Goal: Task Accomplishment & Management: Use online tool/utility

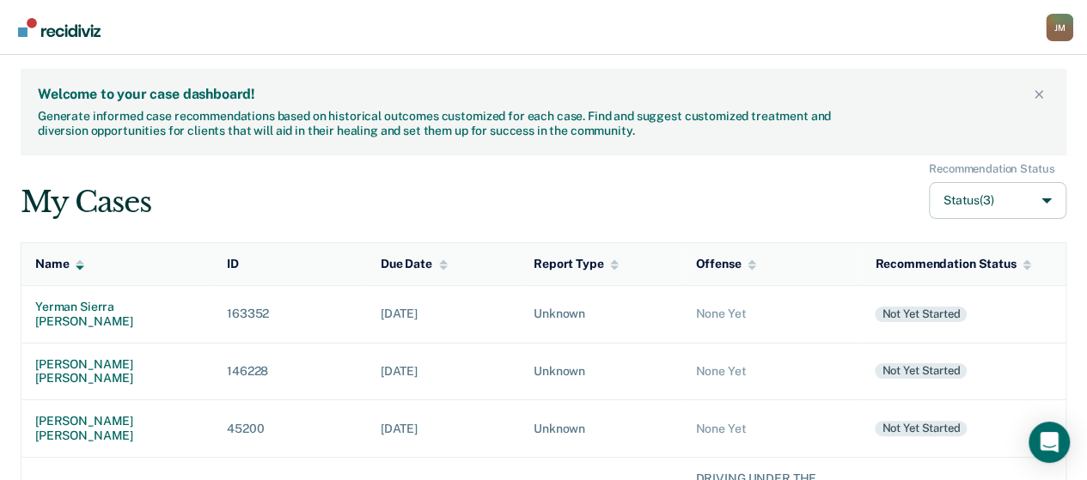
click at [333, 343] on td "146228" at bounding box center [290, 372] width 154 height 58
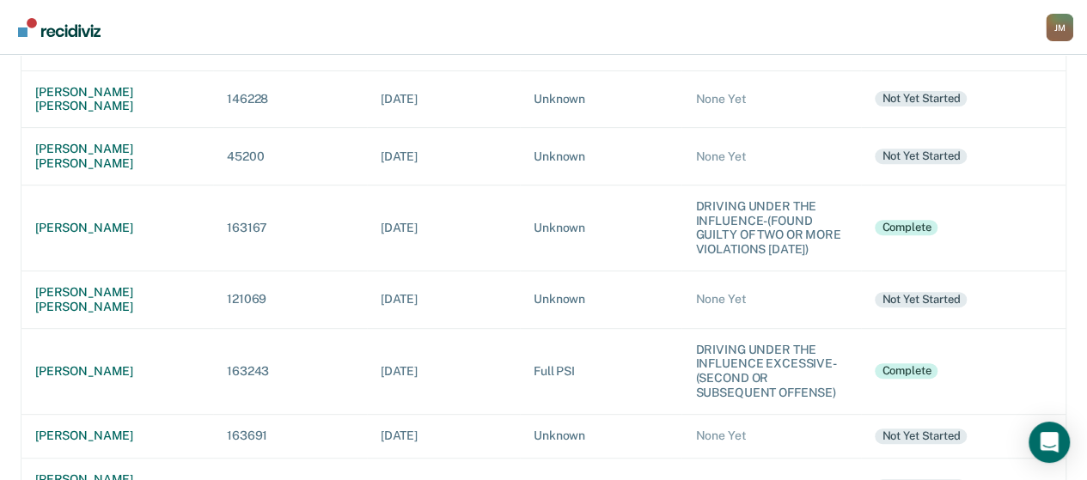
scroll to position [275, 0]
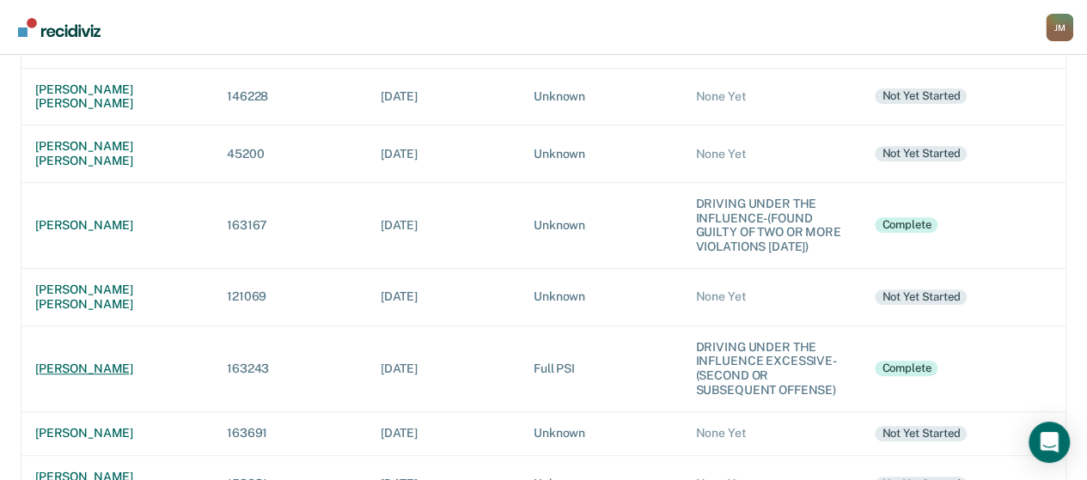
click at [71, 326] on td "[PERSON_NAME]" at bounding box center [117, 369] width 192 height 86
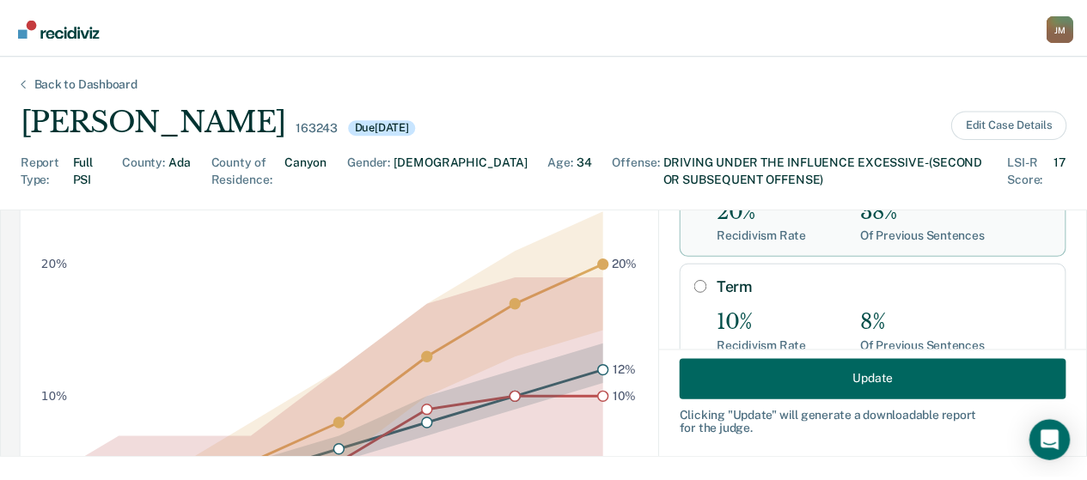
scroll to position [273, 0]
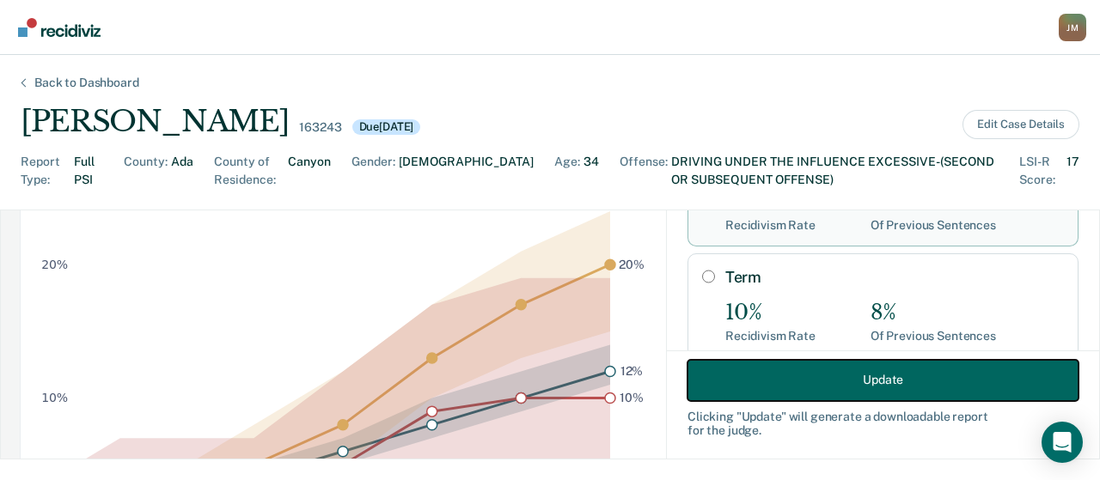
click at [881, 370] on button "Update" at bounding box center [882, 379] width 391 height 41
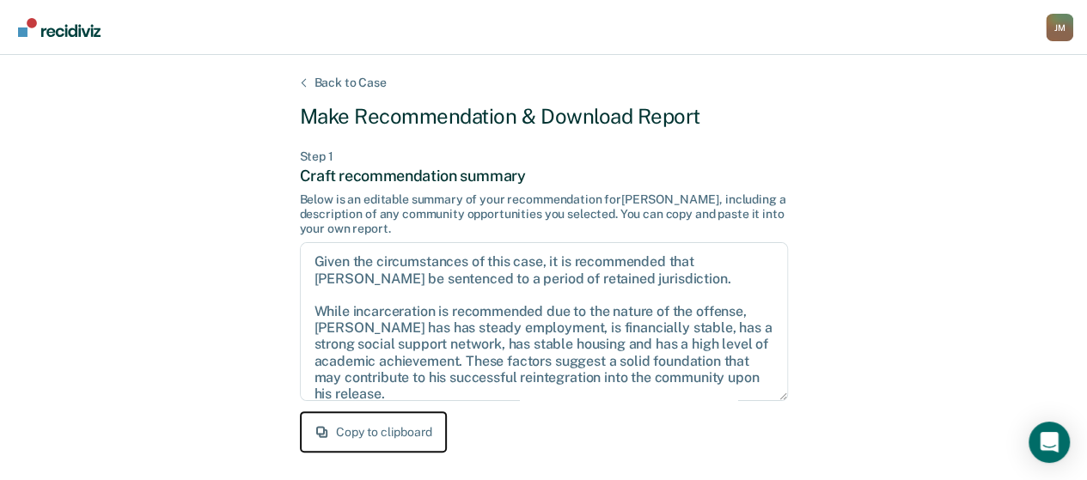
click at [409, 425] on button "Copy to clipboard" at bounding box center [373, 432] width 147 height 41
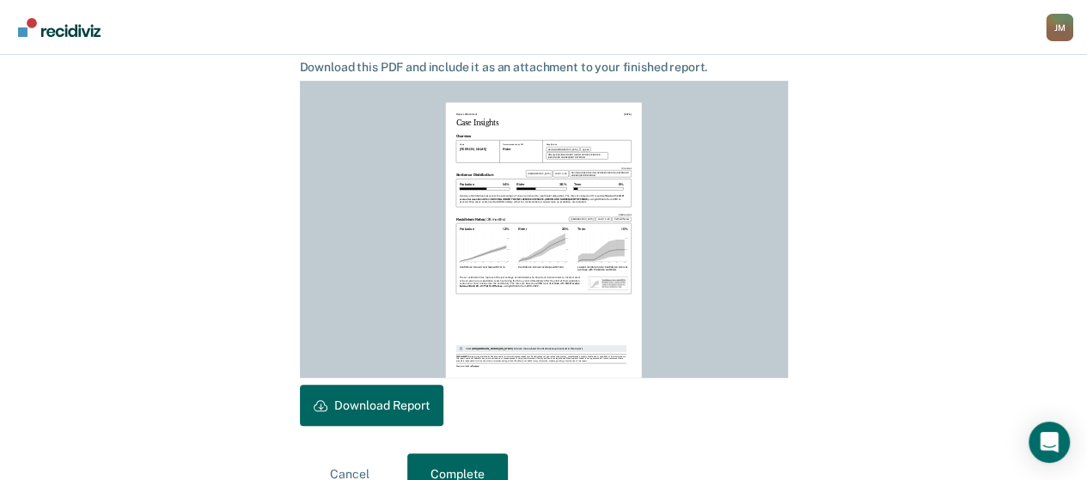
scroll to position [498, 0]
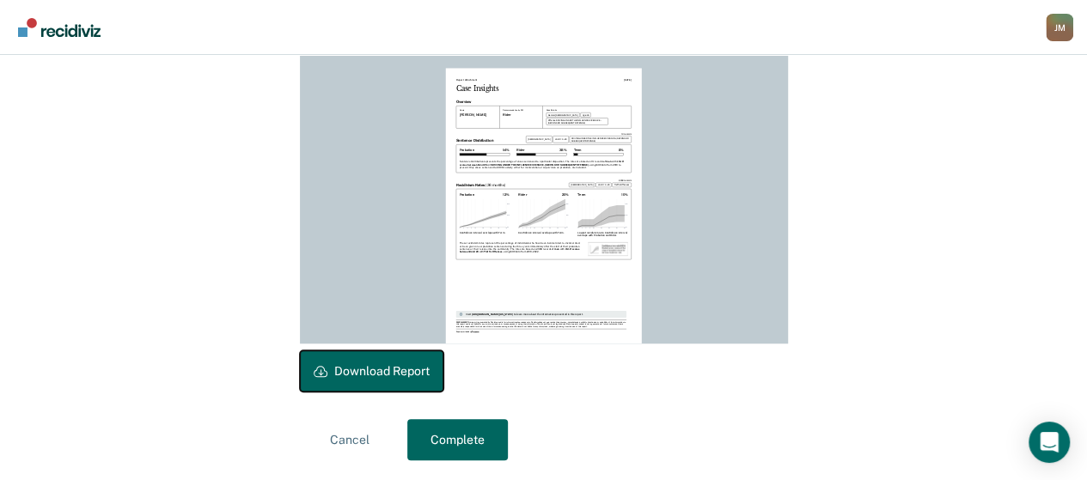
click at [404, 381] on button "Download Report" at bounding box center [371, 371] width 143 height 41
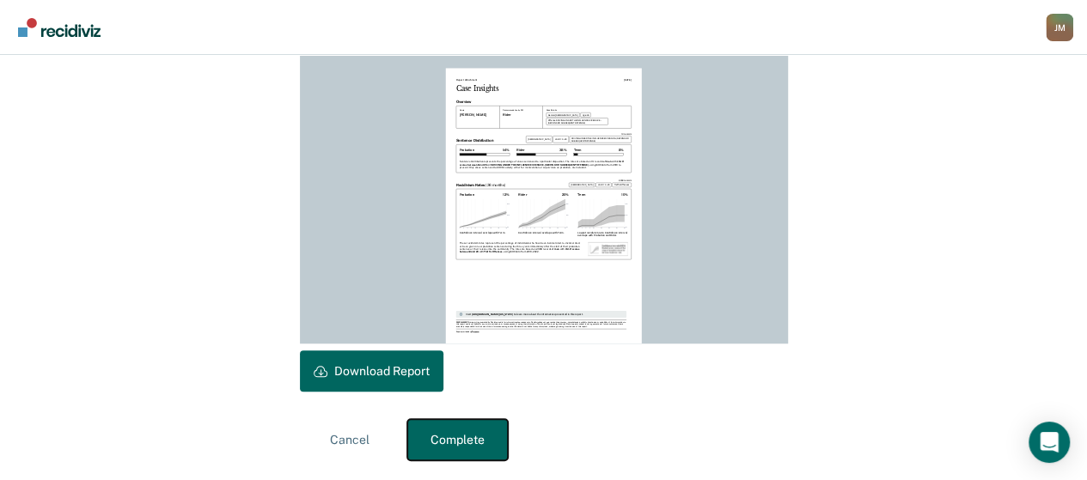
click at [483, 433] on button "Complete" at bounding box center [457, 439] width 101 height 41
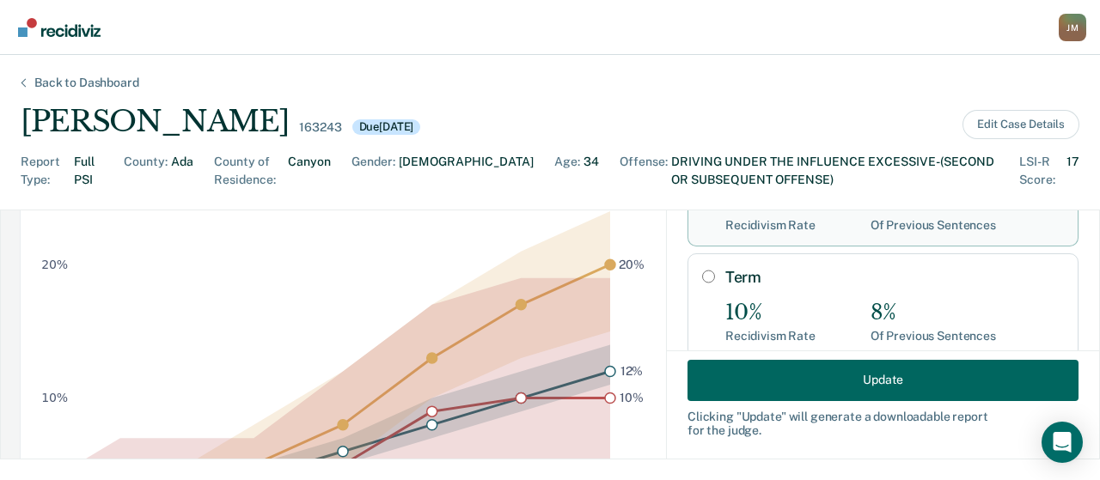
click at [105, 77] on div "Back to Dashboard" at bounding box center [87, 83] width 146 height 15
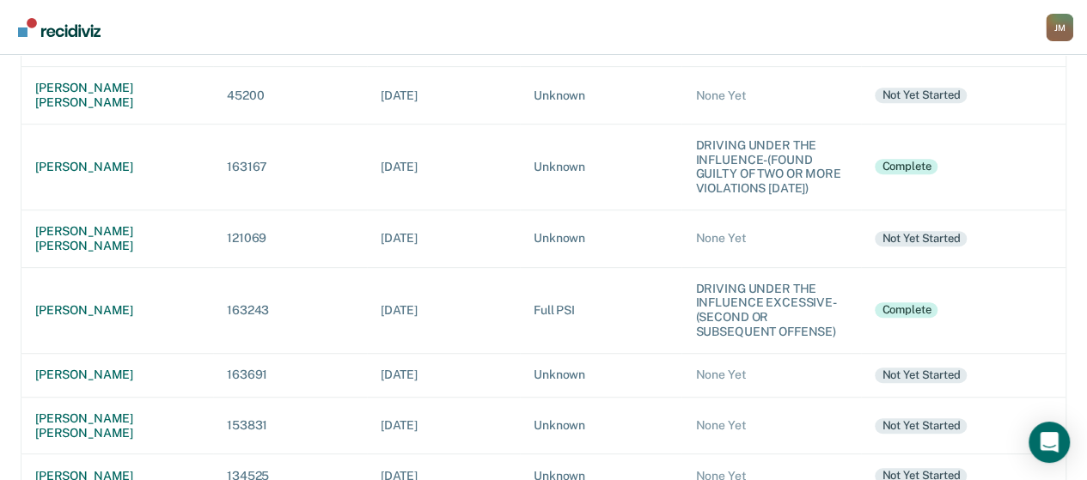
scroll to position [344, 0]
